Goal: Task Accomplishment & Management: Use online tool/utility

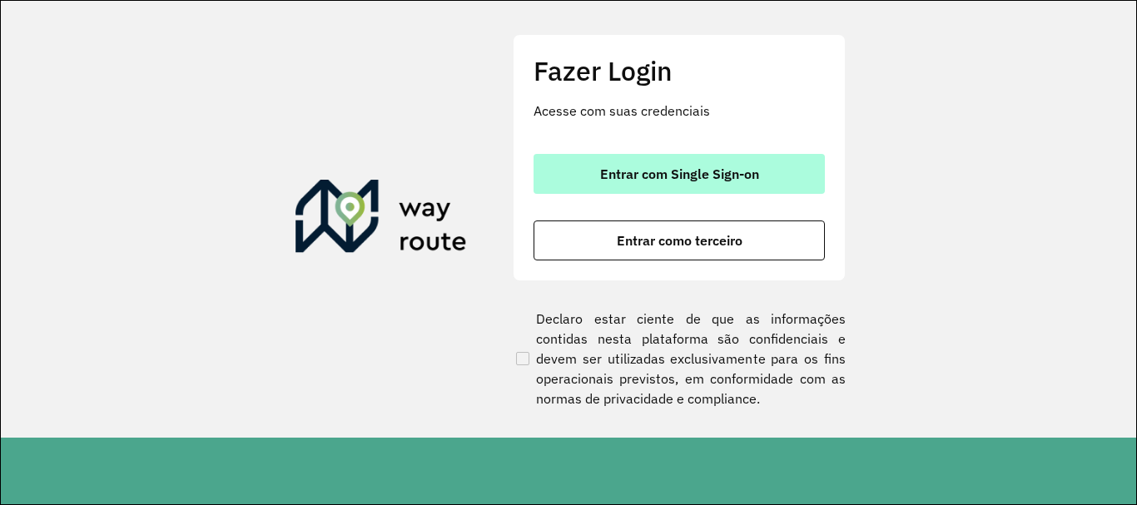
click at [752, 170] on span "Entrar com Single Sign-on" at bounding box center [679, 173] width 159 height 13
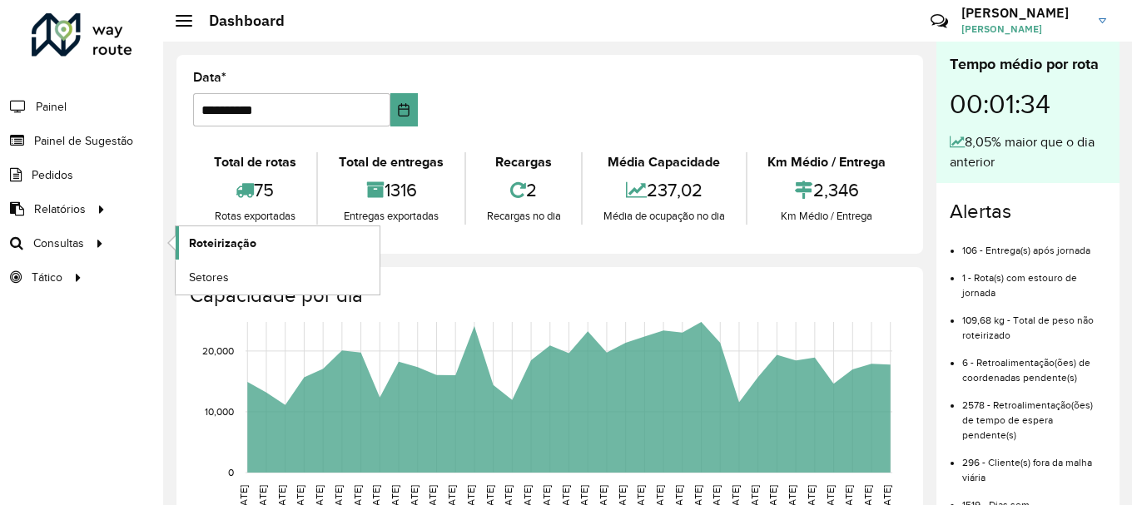
click at [233, 245] on span "Roteirização" at bounding box center [222, 243] width 67 height 17
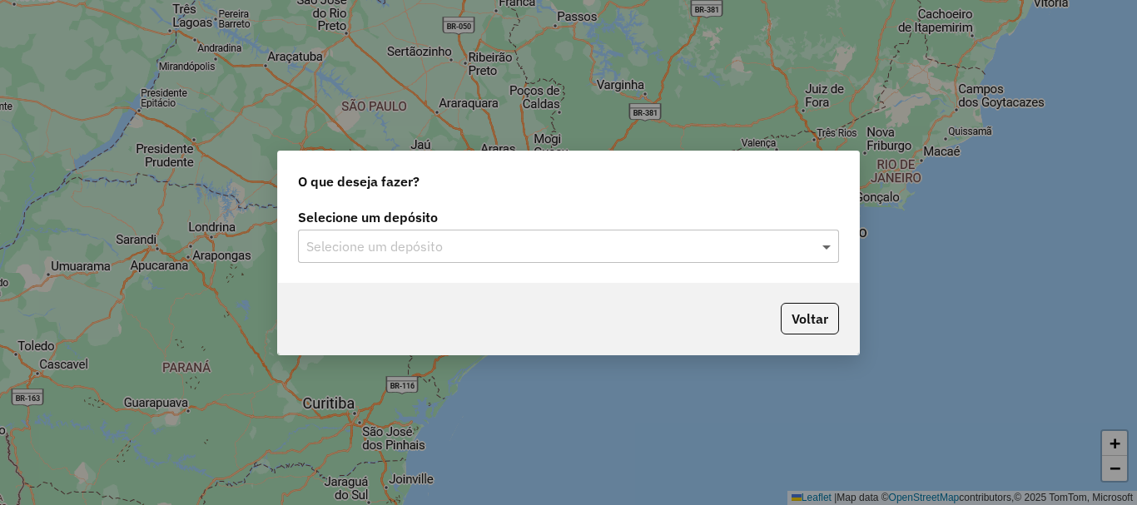
click at [829, 251] on span at bounding box center [828, 246] width 21 height 20
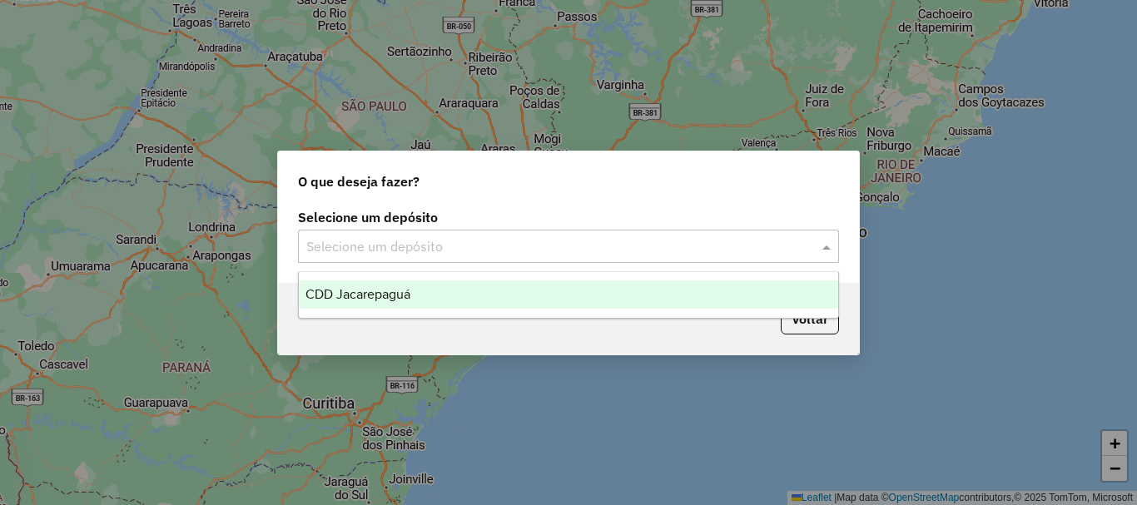
click at [385, 298] on span "CDD Jacarepaguá" at bounding box center [357, 294] width 105 height 14
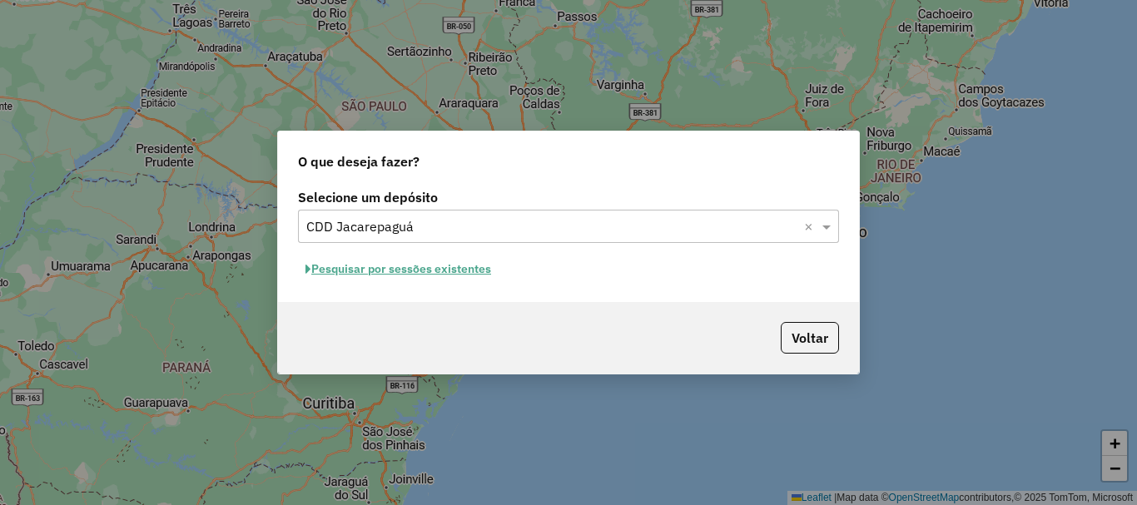
click at [426, 274] on button "Pesquisar por sessões existentes" at bounding box center [398, 269] width 201 height 26
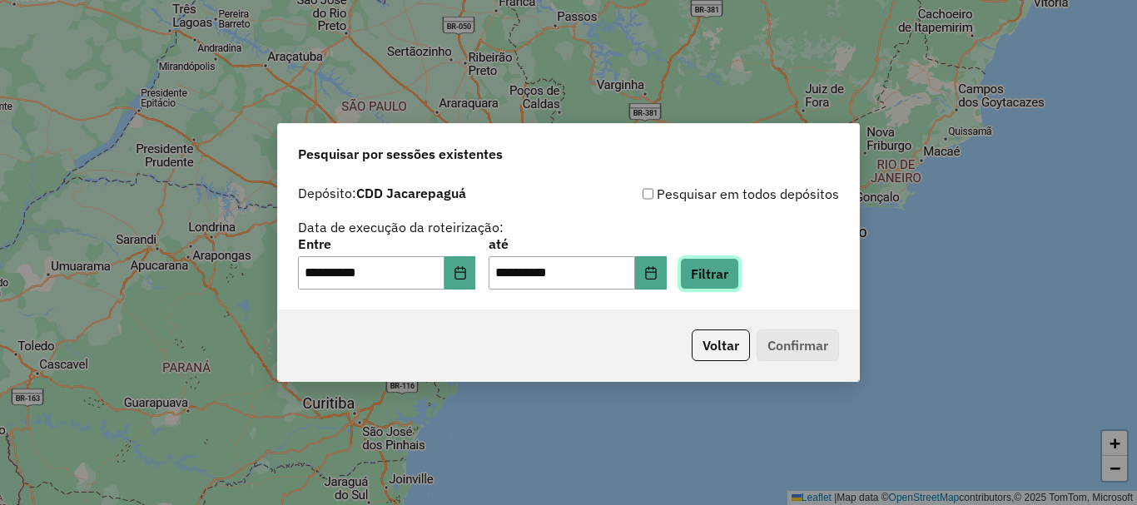
click at [722, 279] on button "Filtrar" at bounding box center [709, 274] width 59 height 32
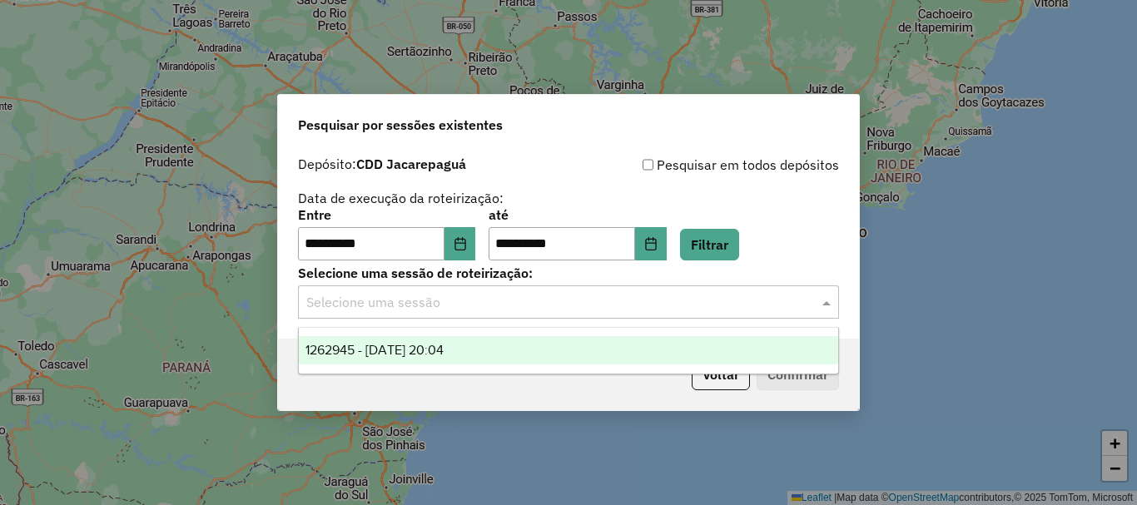
click at [823, 305] on span at bounding box center [828, 302] width 21 height 20
click at [543, 360] on div "1262945 - 10/09/2025 20:04" at bounding box center [568, 350] width 539 height 28
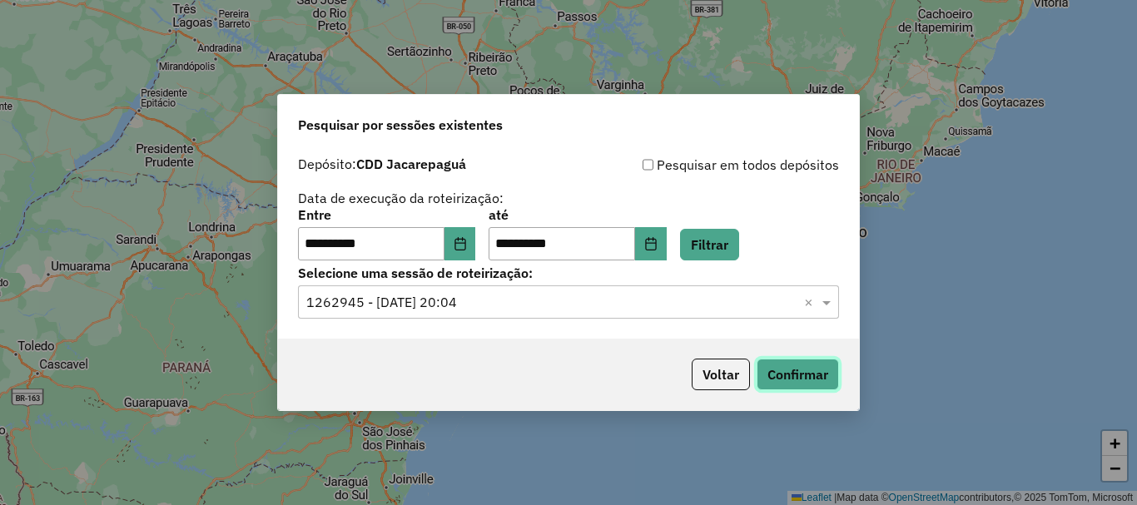
click at [807, 375] on button "Confirmar" at bounding box center [798, 375] width 82 height 32
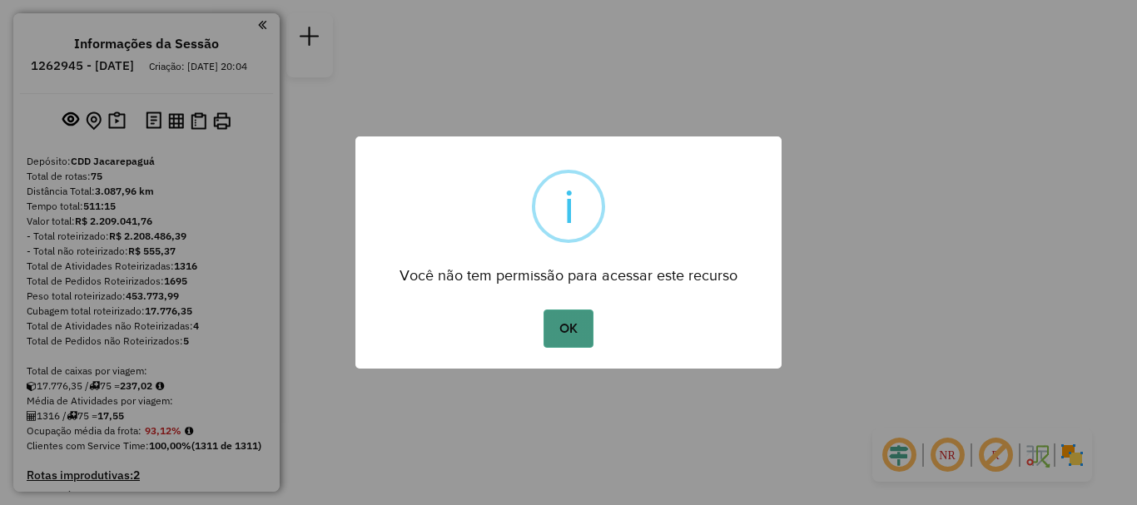
click at [579, 339] on button "OK" at bounding box center [568, 329] width 49 height 38
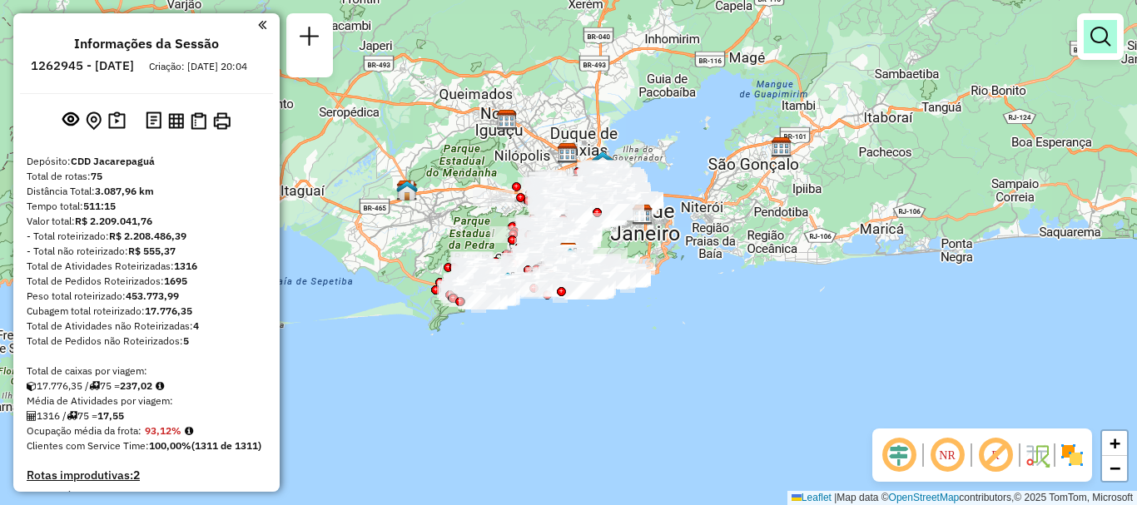
click at [1104, 33] on em at bounding box center [1100, 37] width 20 height 20
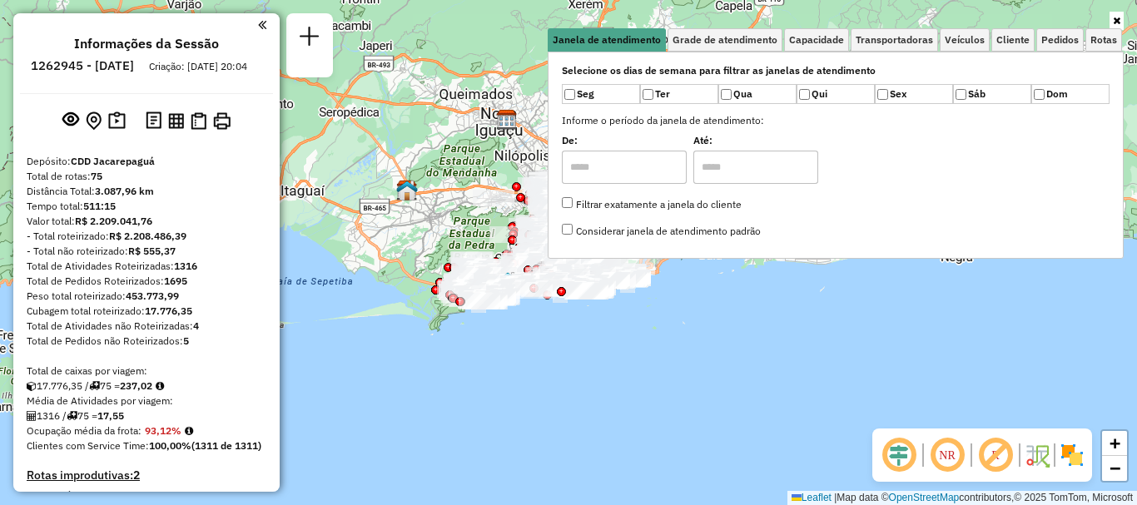
click at [1119, 19] on icon at bounding box center [1116, 21] width 7 height 10
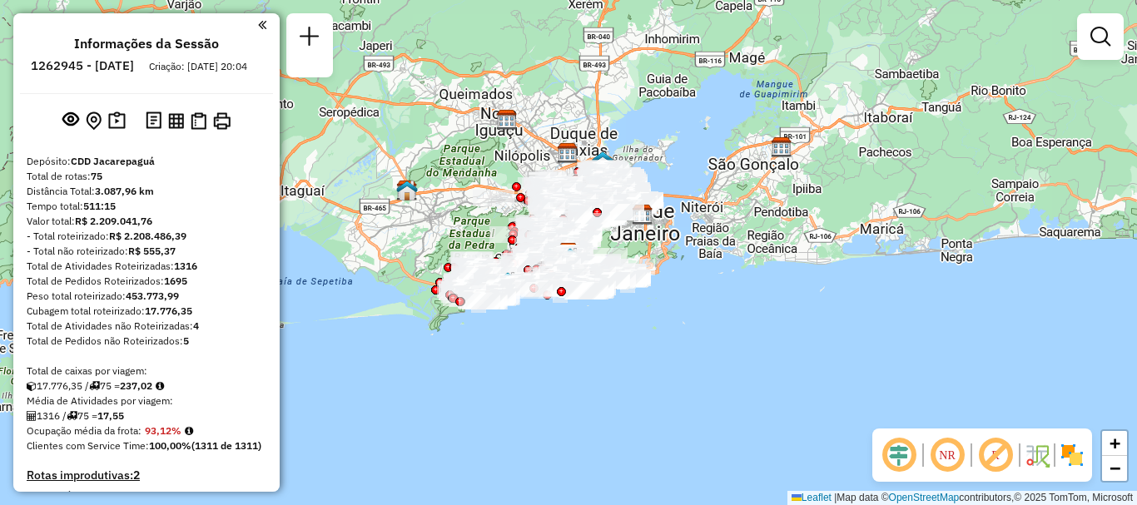
scroll to position [3117, 0]
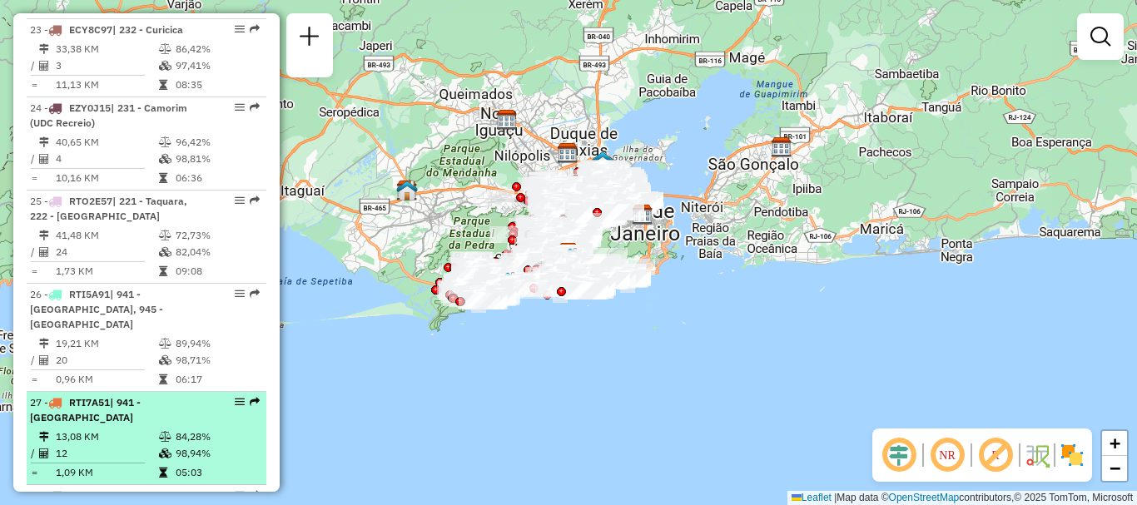
click at [250, 397] on em at bounding box center [255, 402] width 10 height 10
select select "**********"
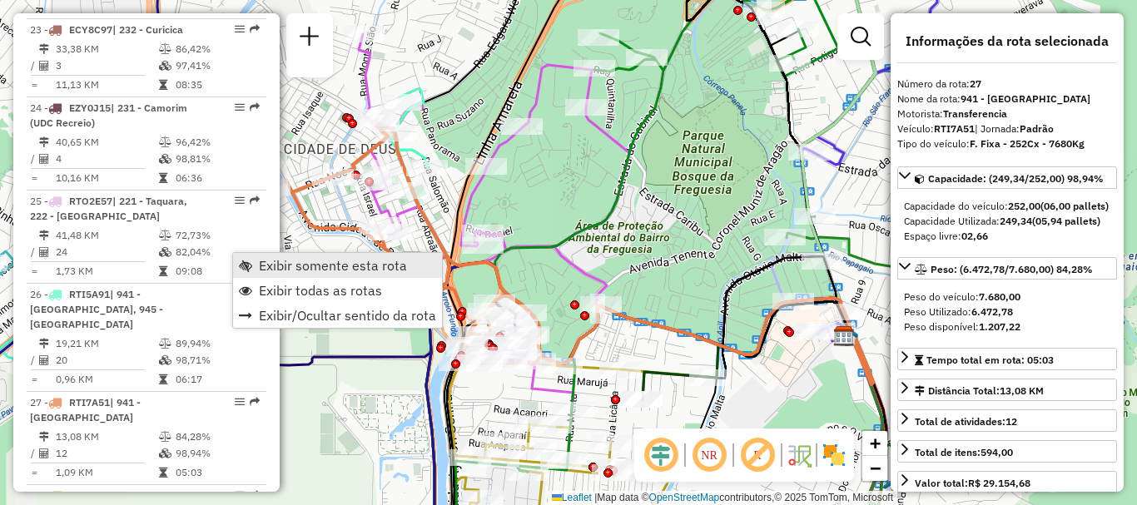
click at [295, 261] on span "Exibir somente esta rota" at bounding box center [333, 265] width 148 height 13
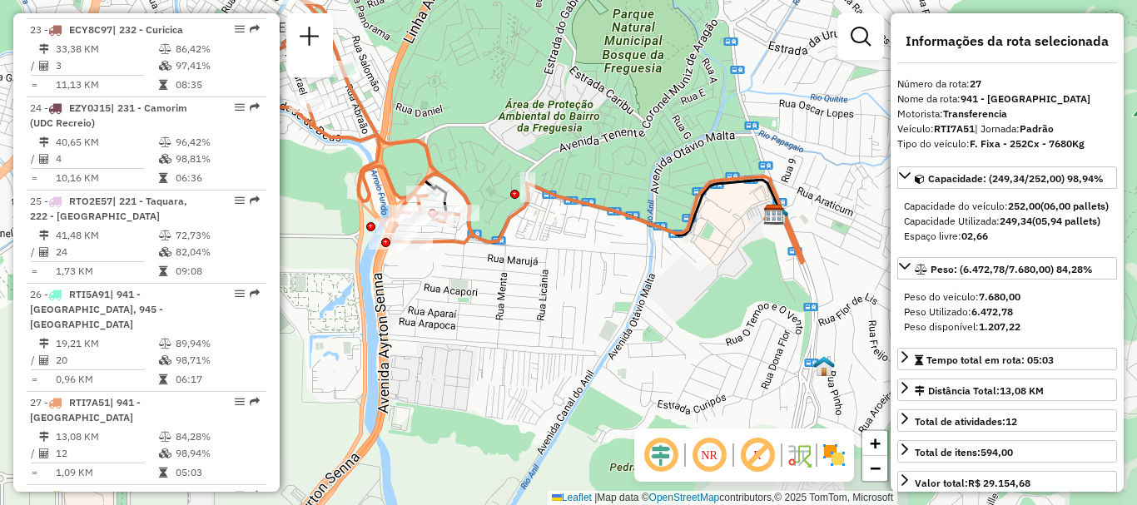
drag, startPoint x: 627, startPoint y: 380, endPoint x: 557, endPoint y: 259, distance: 140.2
click at [557, 259] on div "Janela de atendimento Grade de atendimento Capacidade Transportadoras Veículos …" at bounding box center [568, 252] width 1137 height 505
click at [250, 490] on em at bounding box center [255, 495] width 10 height 10
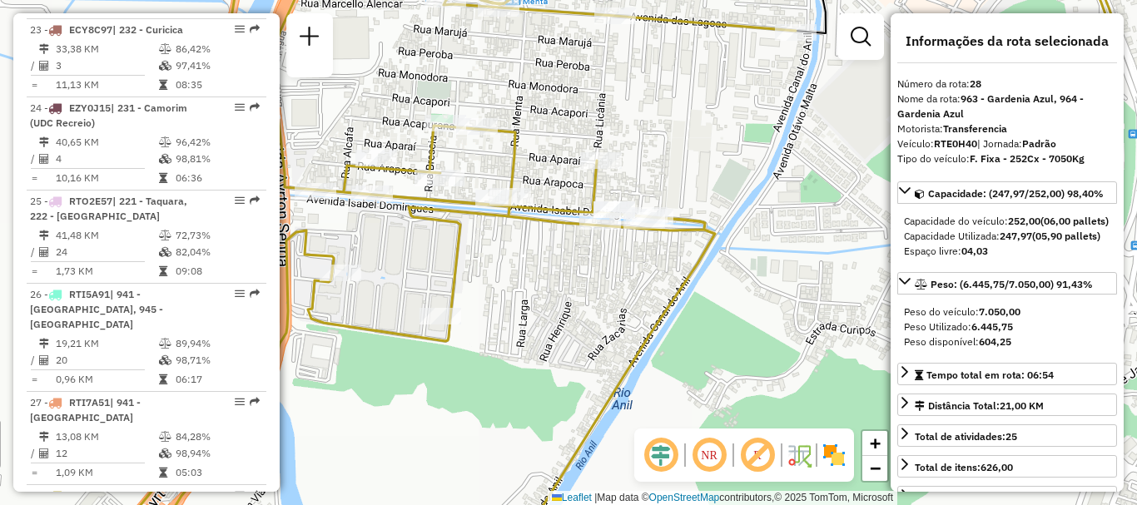
scroll to position [3710, 0]
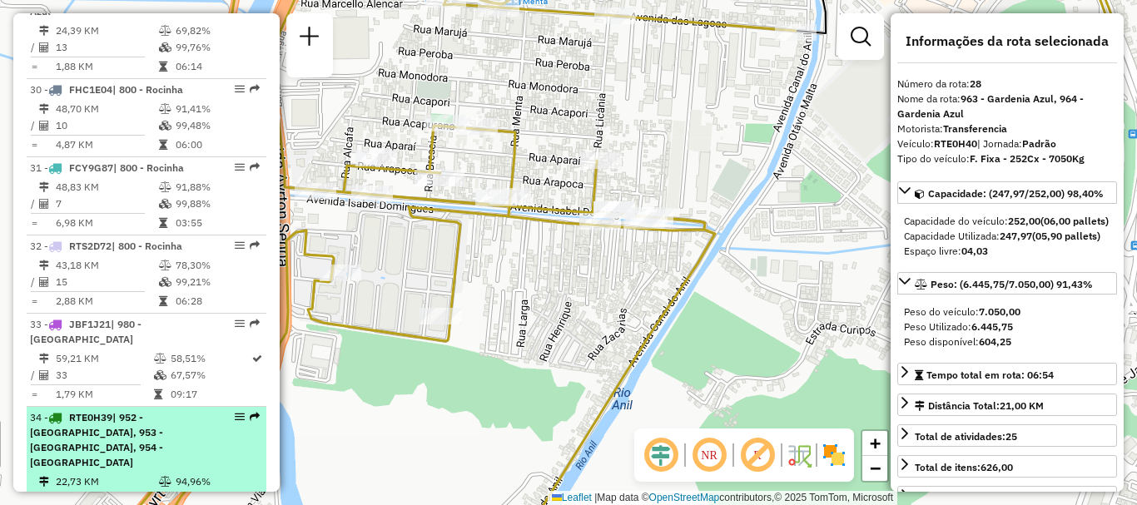
click at [256, 410] on div "34 - RTE0H39 | 952 - Itanhaga, 953 - [GEOGRAPHIC_DATA], 954 - [GEOGRAPHIC_DATA]" at bounding box center [146, 440] width 233 height 60
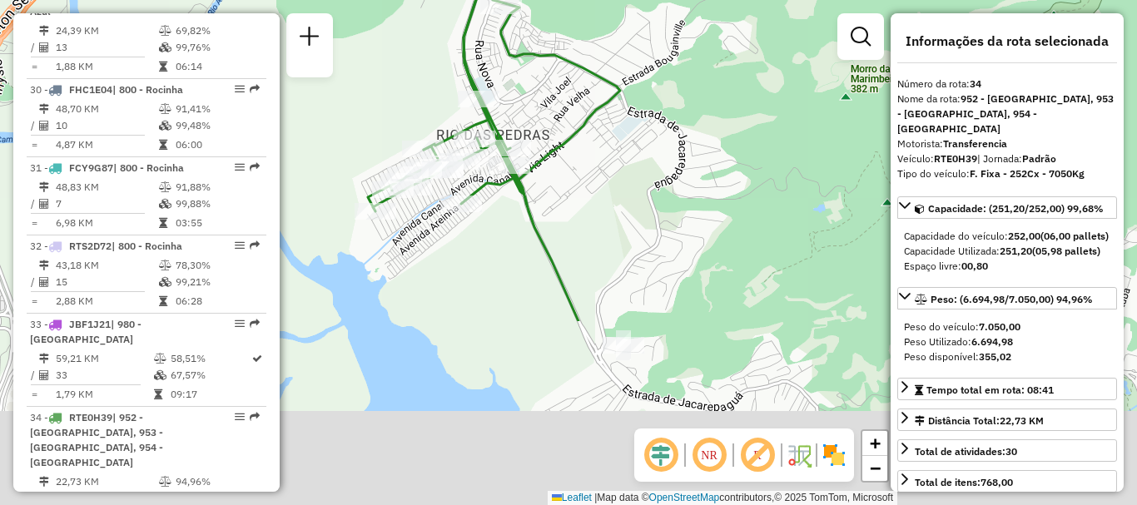
drag, startPoint x: 544, startPoint y: 365, endPoint x: 449, endPoint y: 131, distance: 252.7
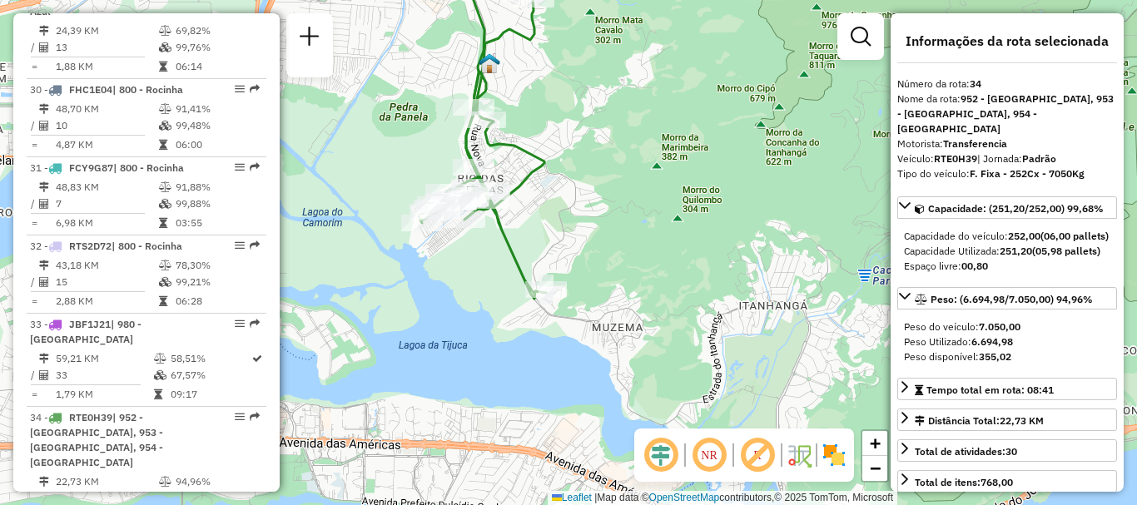
scroll to position [3210, 0]
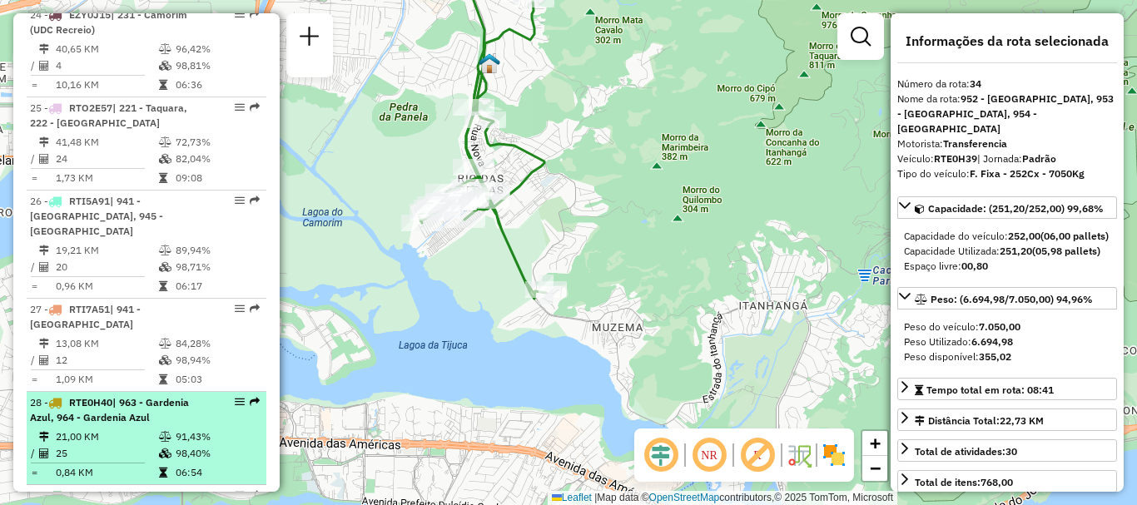
click at [250, 397] on em at bounding box center [255, 402] width 10 height 10
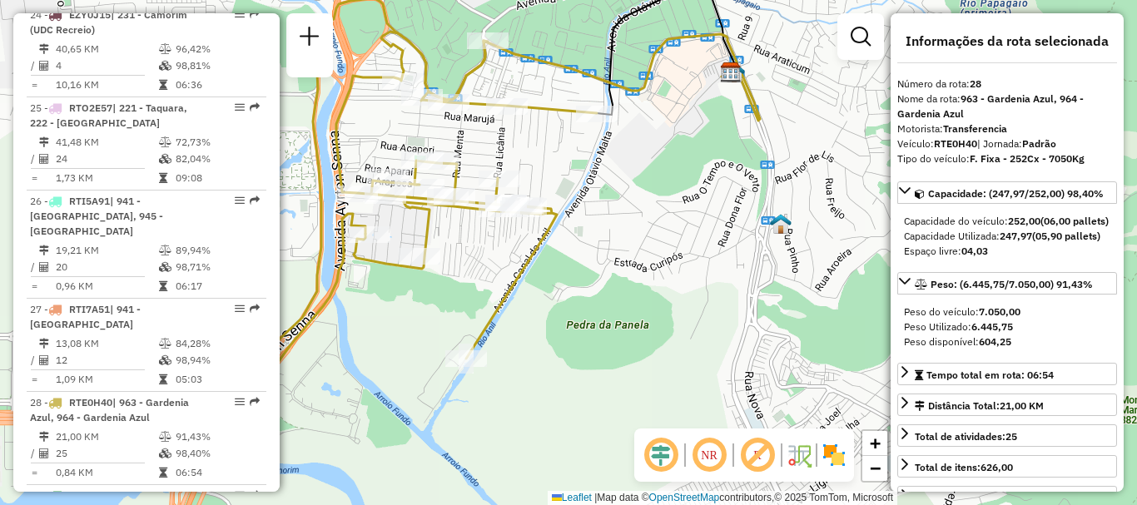
drag, startPoint x: 782, startPoint y: 266, endPoint x: 676, endPoint y: 236, distance: 109.9
click at [676, 236] on div "Janela de atendimento Grade de atendimento Capacidade Transportadoras Veículos …" at bounding box center [568, 252] width 1137 height 505
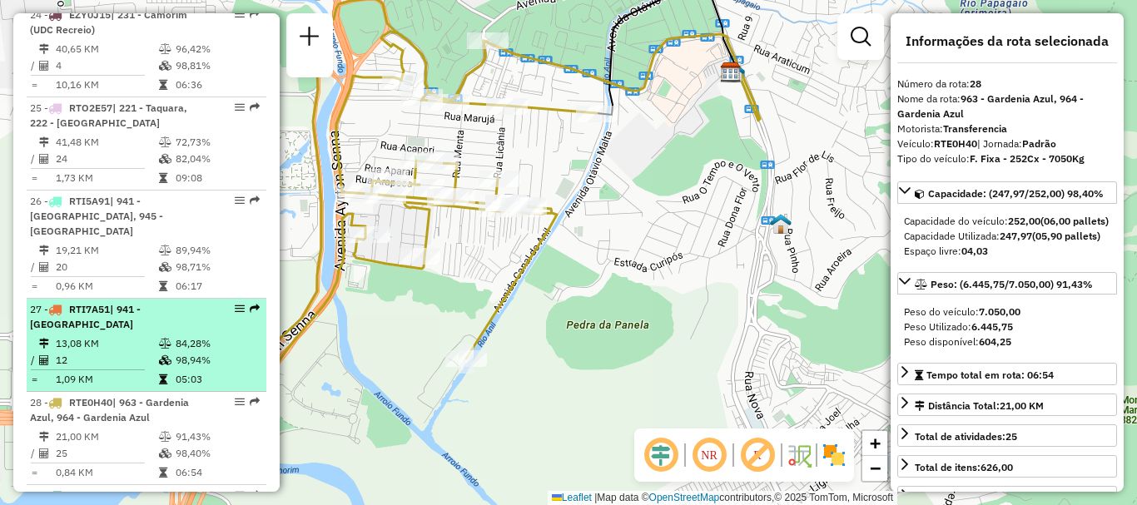
click at [249, 302] on div "27 - RTI7A51 | 941 - [GEOGRAPHIC_DATA]" at bounding box center [146, 317] width 233 height 30
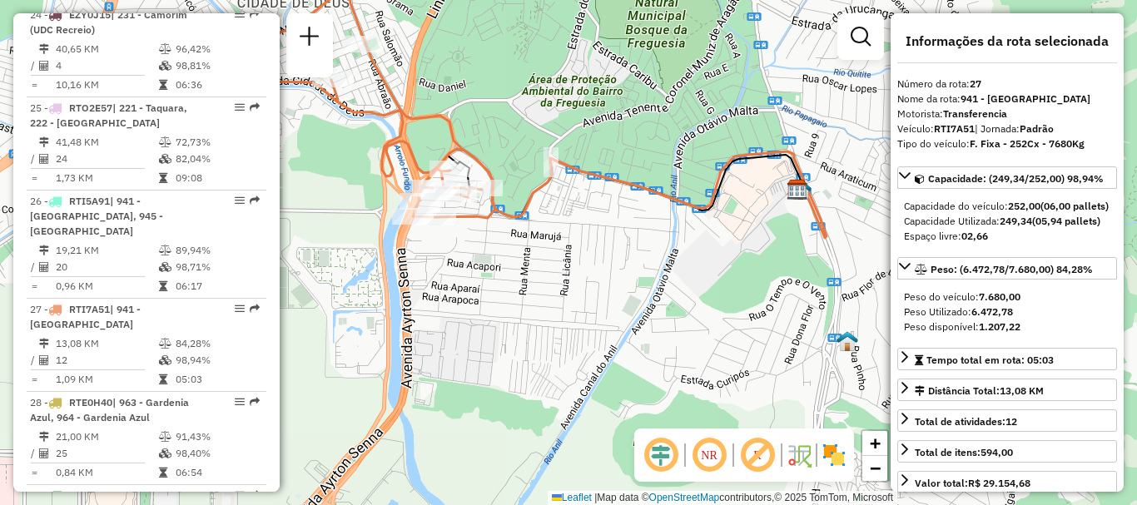
drag, startPoint x: 512, startPoint y: 398, endPoint x: 465, endPoint y: 251, distance: 153.7
click at [465, 251] on div "Janela de atendimento Grade de atendimento Capacidade Transportadoras Veículos …" at bounding box center [568, 252] width 1137 height 505
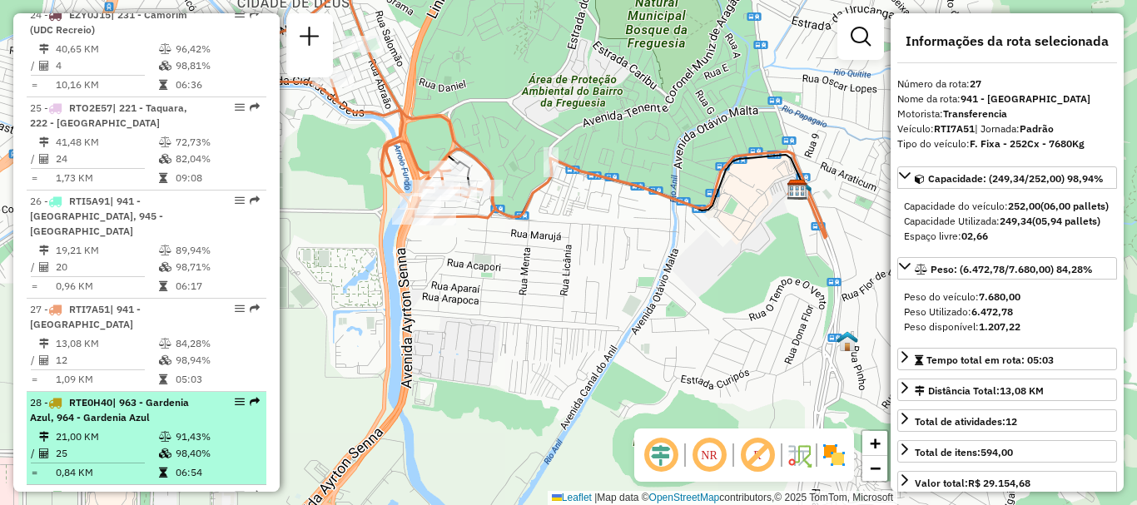
click at [255, 395] on div "28 - RTE0H40 | 963 - Gardenia Azul, 964 - Gardenia Azul" at bounding box center [146, 410] width 233 height 30
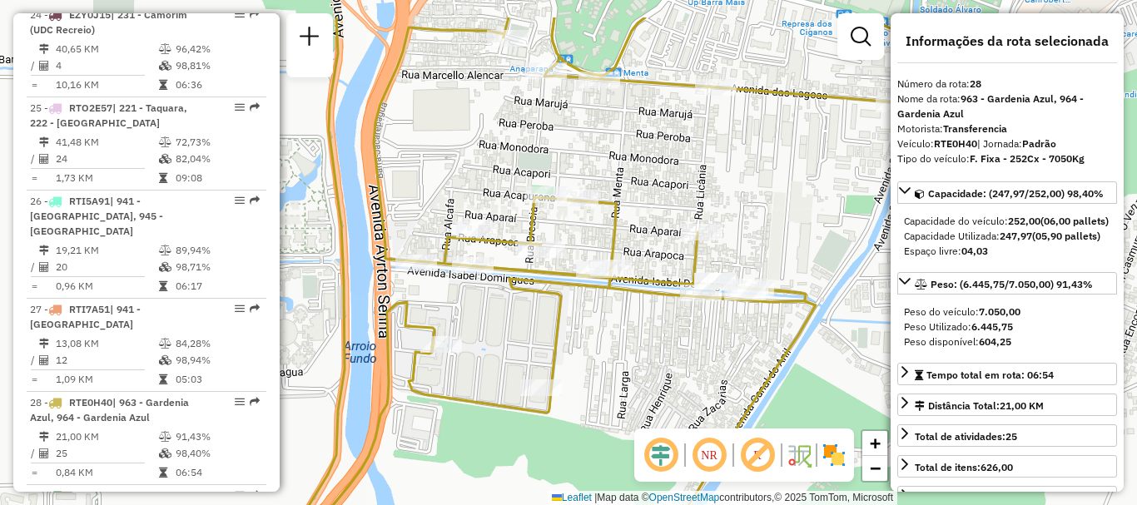
drag, startPoint x: 367, startPoint y: 293, endPoint x: 541, endPoint y: 361, distance: 186.9
click at [541, 361] on div "Janela de atendimento Grade de atendimento Capacidade Transportadoras Veículos …" at bounding box center [568, 252] width 1137 height 505
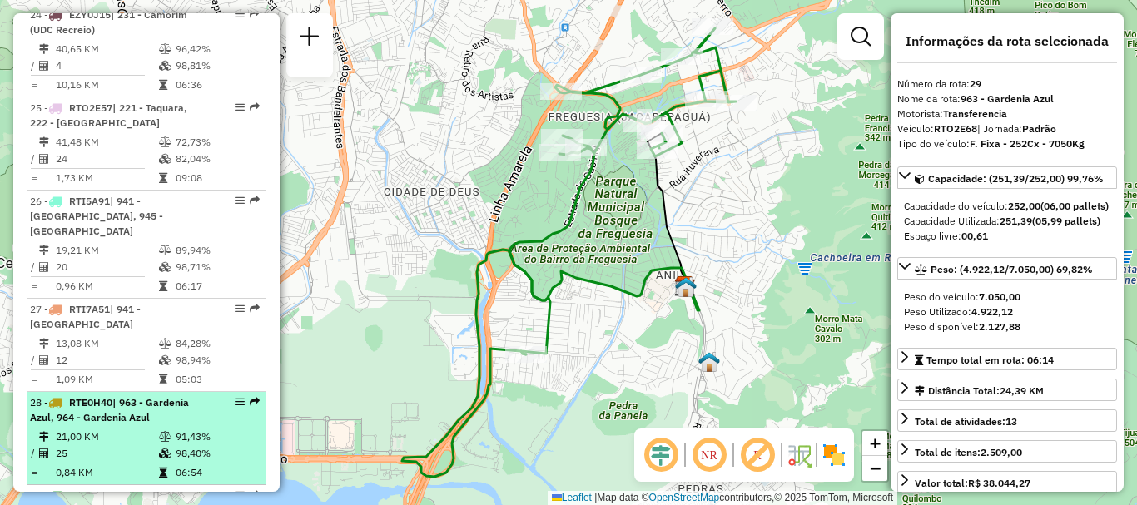
click at [250, 397] on em at bounding box center [255, 402] width 10 height 10
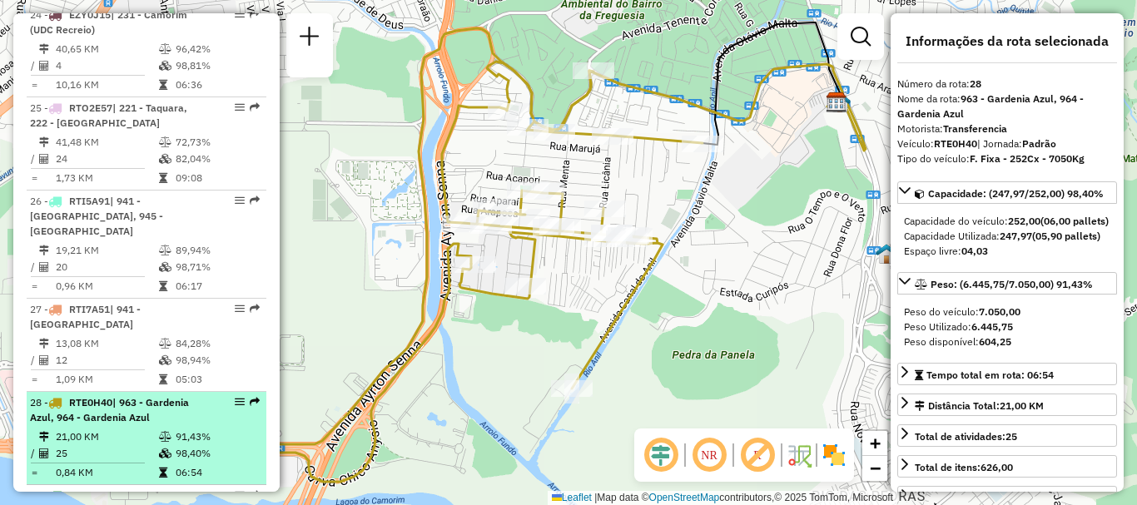
click at [252, 397] on em at bounding box center [255, 402] width 10 height 10
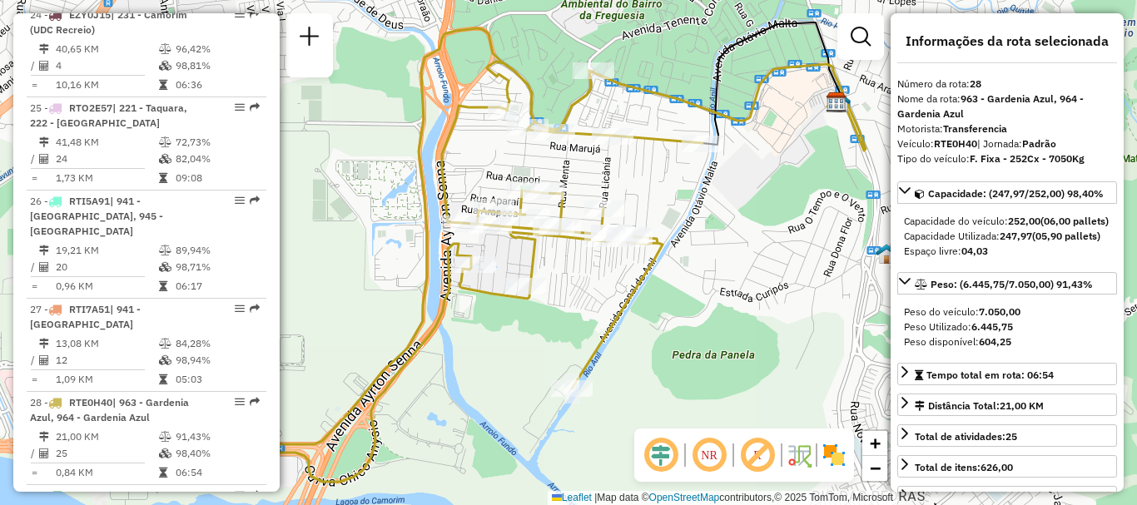
scroll to position [3818, 0]
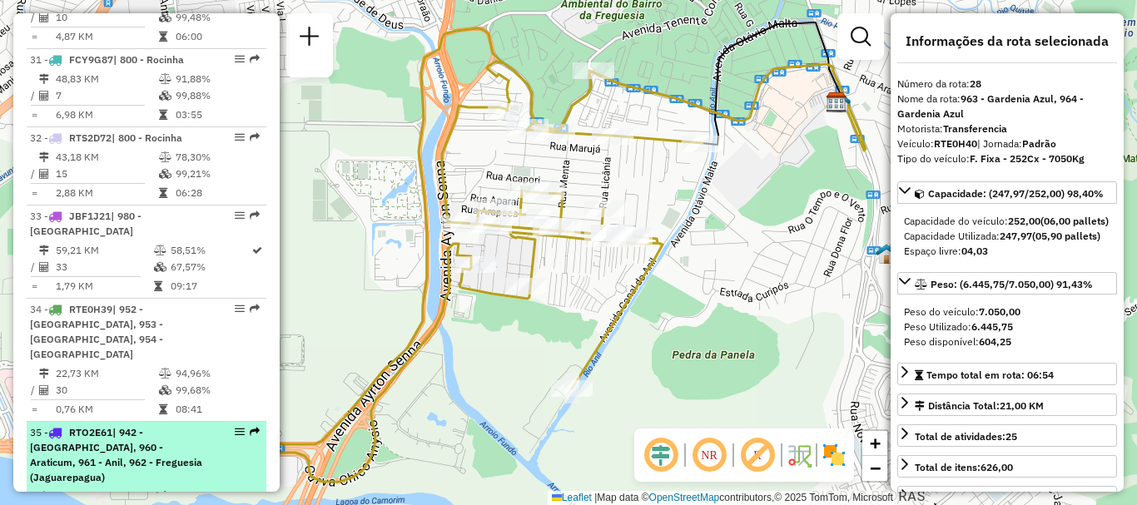
click at [252, 427] on em at bounding box center [255, 432] width 10 height 10
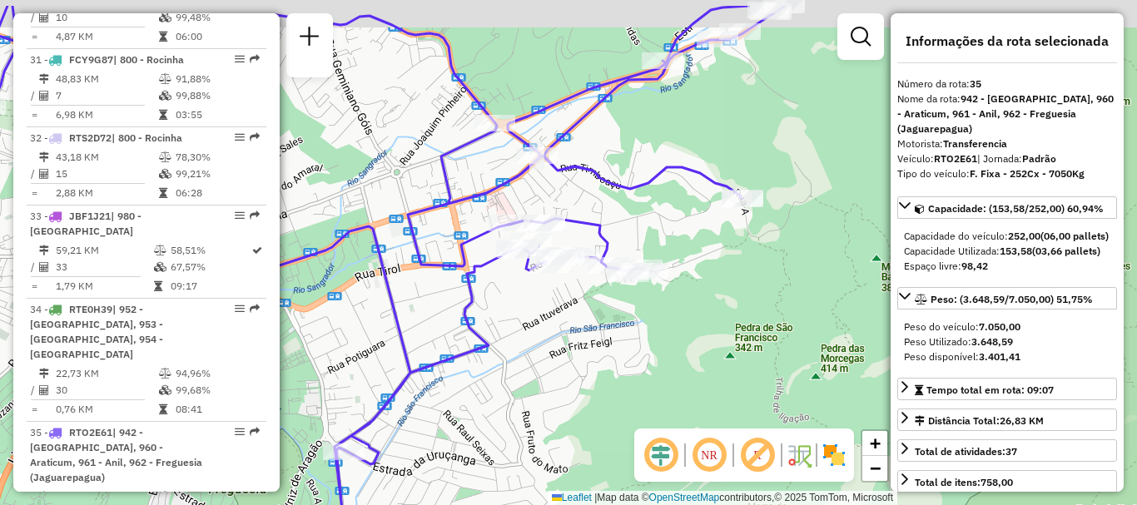
drag, startPoint x: 644, startPoint y: 291, endPoint x: 553, endPoint y: 352, distance: 109.2
click at [553, 352] on div "Janela de atendimento Grade de atendimento Capacidade Transportadoras Veículos …" at bounding box center [568, 252] width 1137 height 505
